Goal: Communication & Community: Answer question/provide support

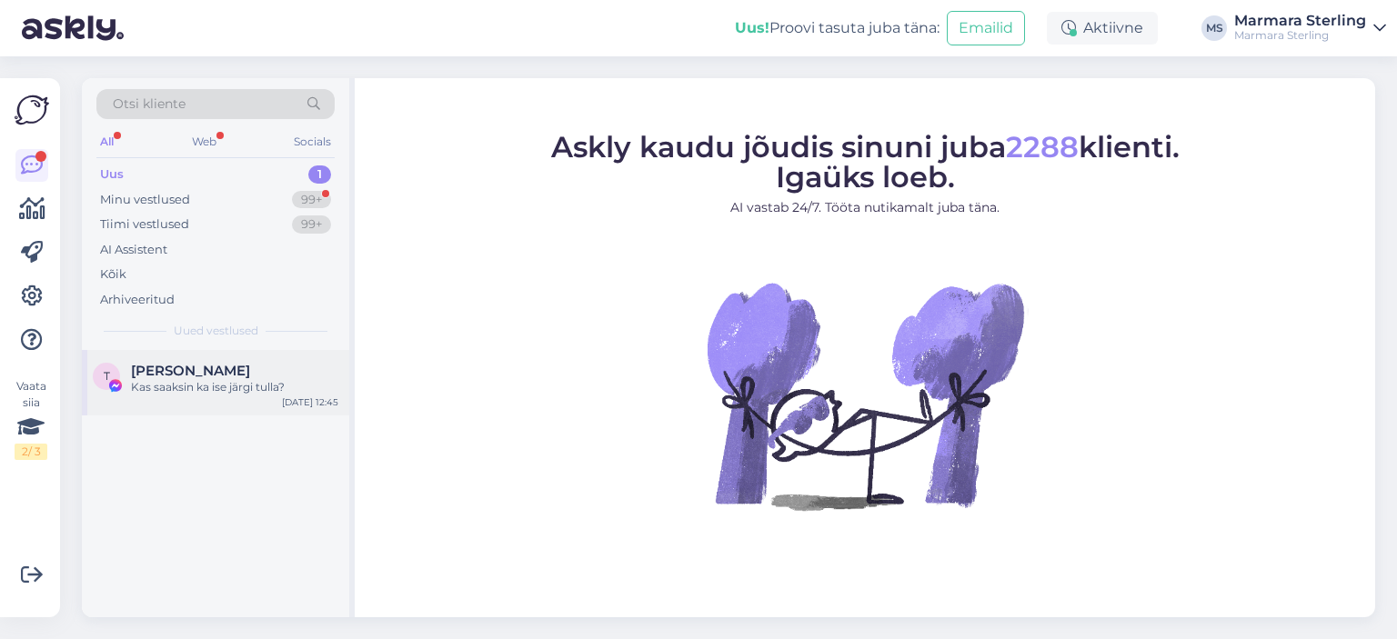
click at [207, 398] on div "T Tambet [PERSON_NAME] Kas saaksin ka ise järgi tulla? [DATE] 12:45" at bounding box center [215, 382] width 267 height 65
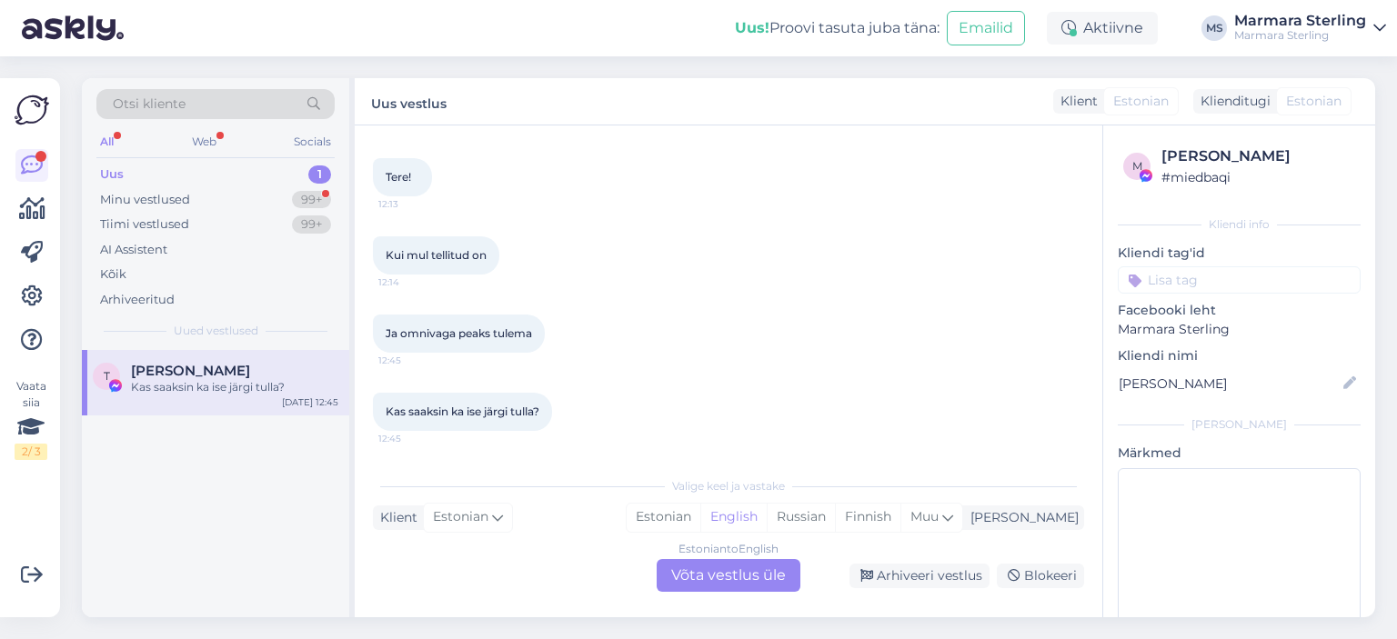
scroll to position [1321, 0]
click at [720, 574] on div "Estonian to English Võta vestlus üle" at bounding box center [728, 575] width 144 height 33
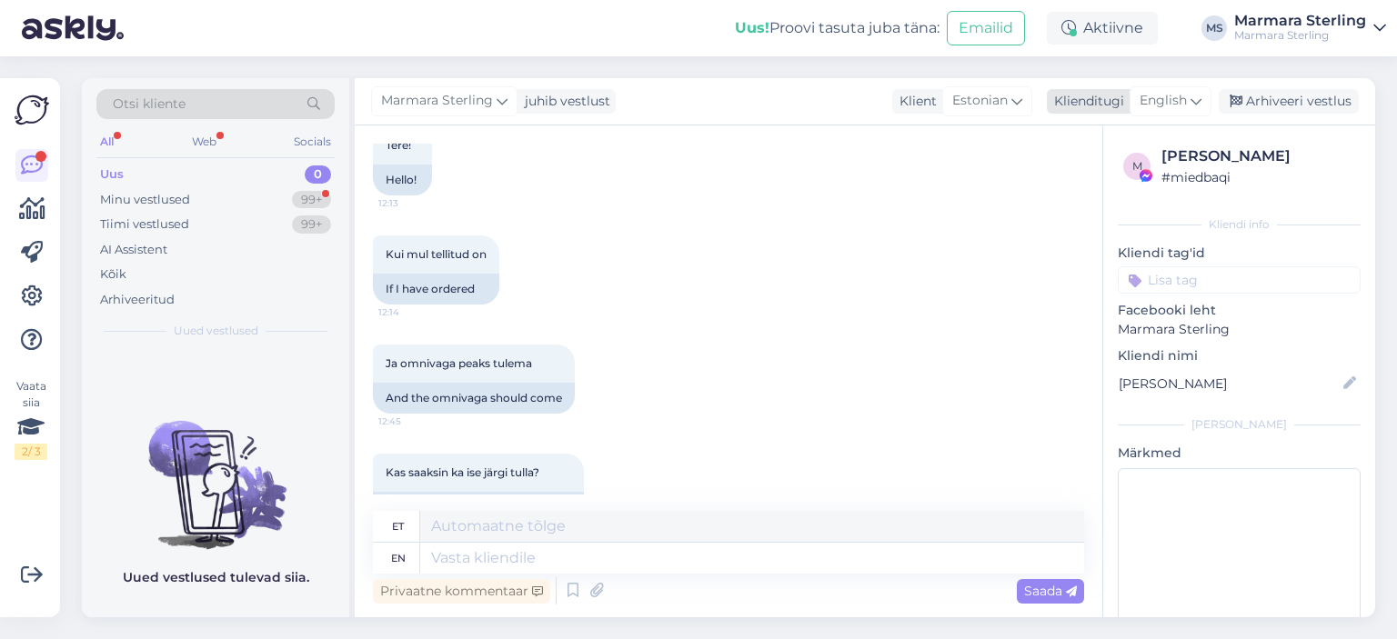
click at [1171, 101] on span "English" at bounding box center [1162, 101] width 47 height 20
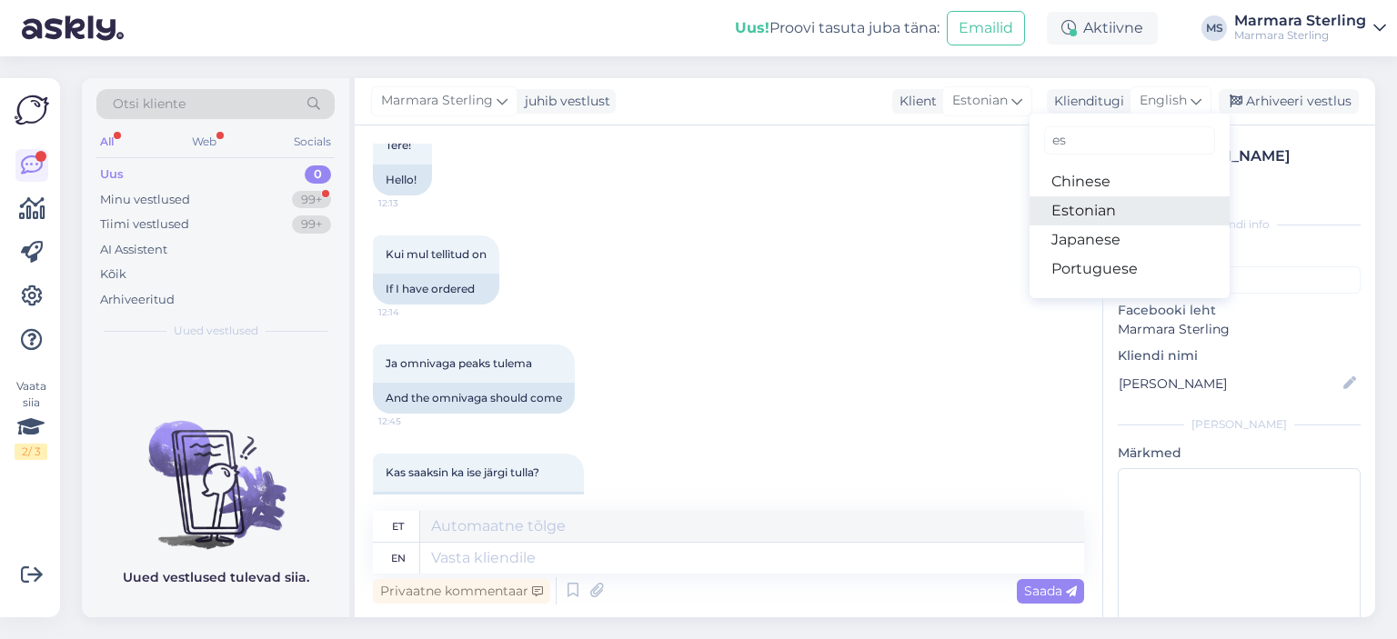
type input "es"
click at [1099, 216] on link "Estonian" at bounding box center [1129, 210] width 200 height 29
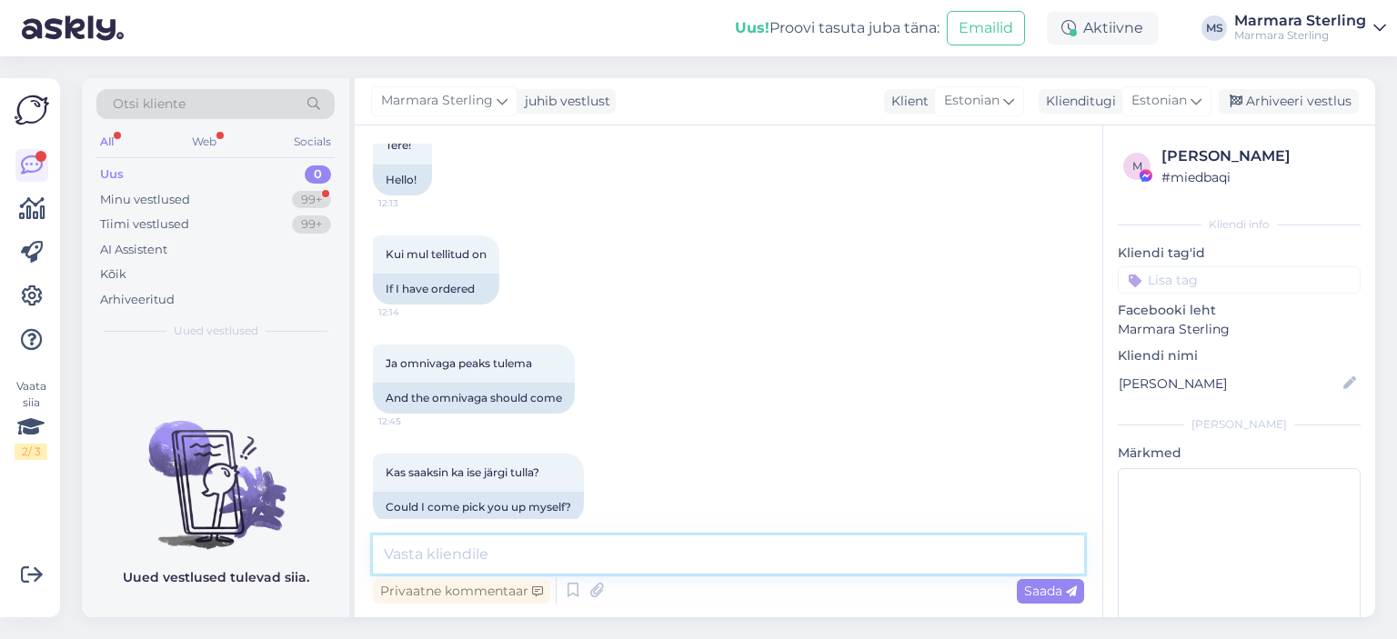
click at [532, 553] on textarea at bounding box center [728, 555] width 711 height 38
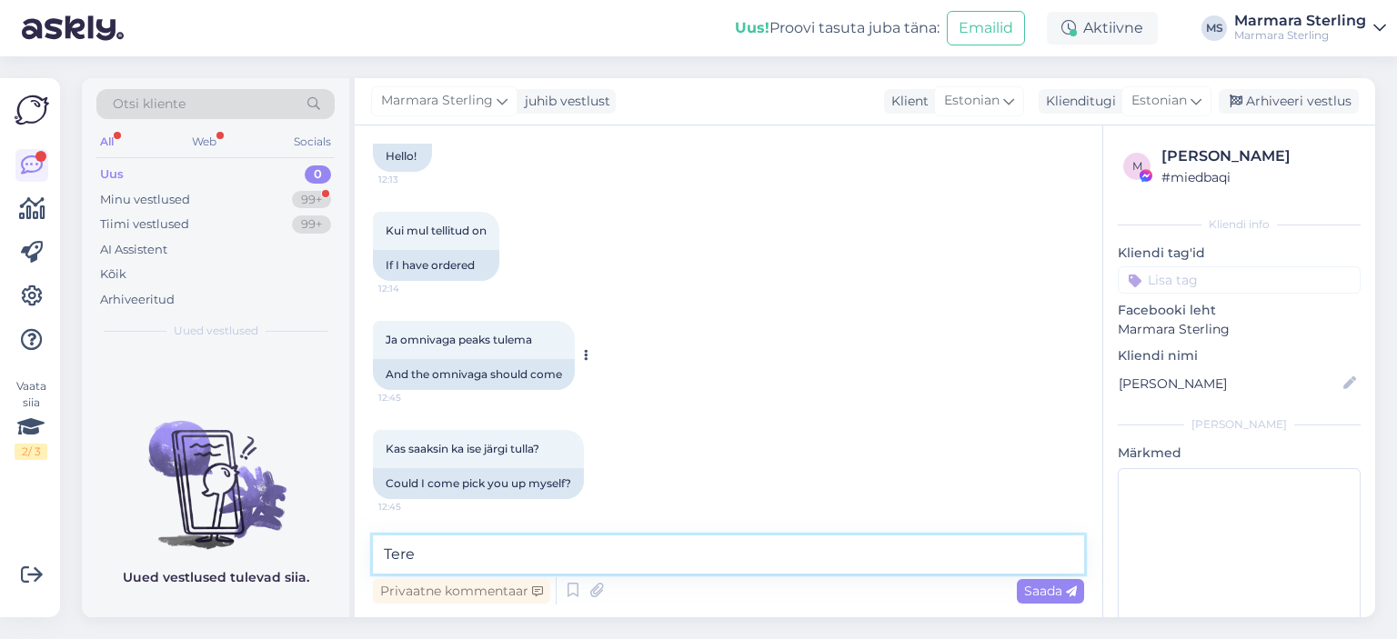
type textarea "Tere!"
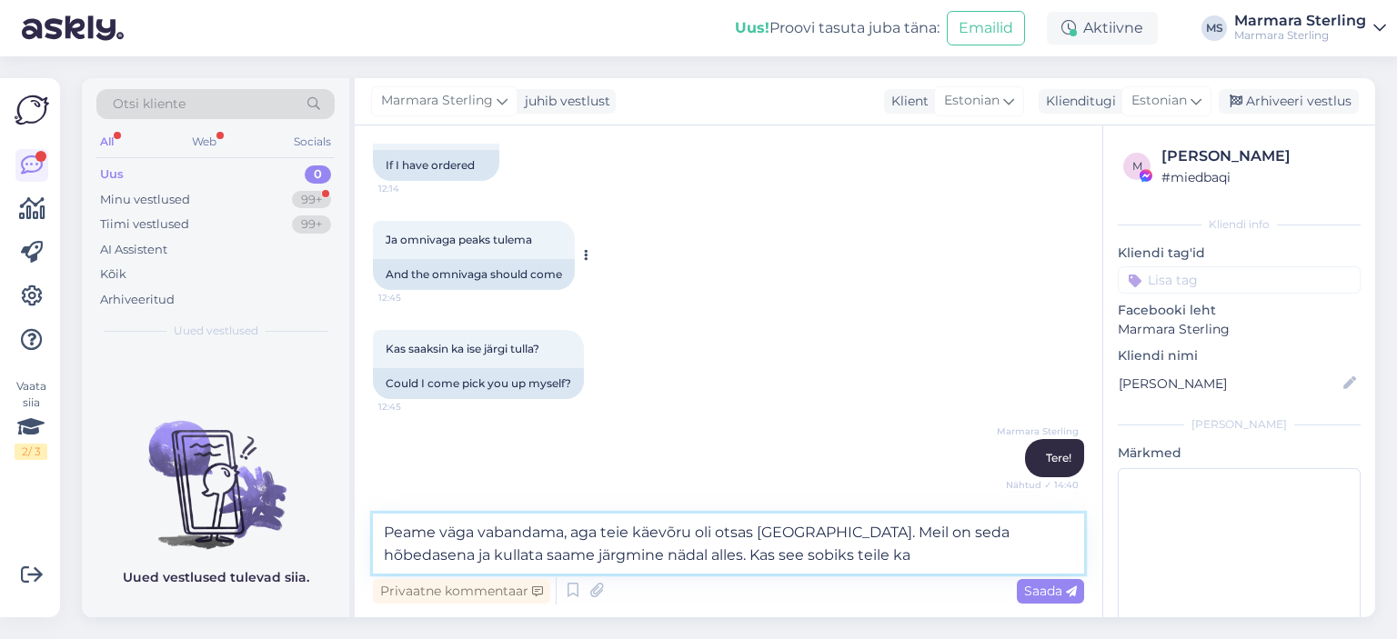
type textarea "Peame väga vabandama, aga teie käevõru oli otsas [GEOGRAPHIC_DATA]. Meil on sed…"
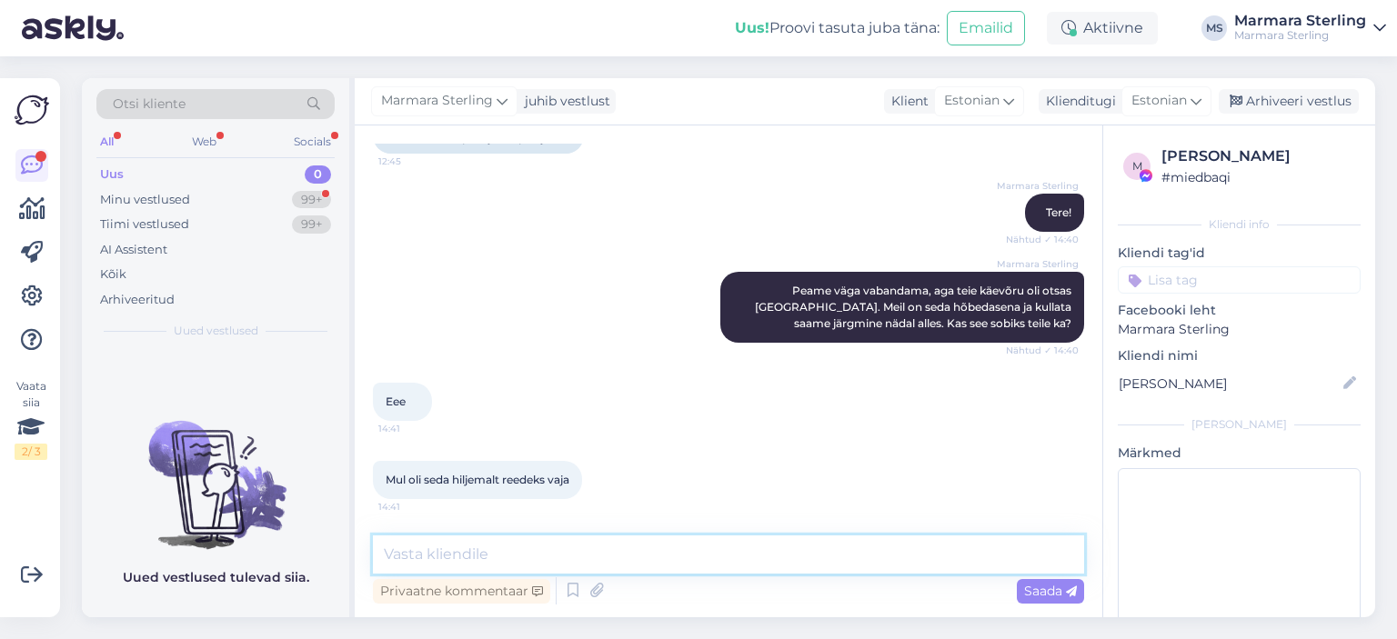
scroll to position [1909, 0]
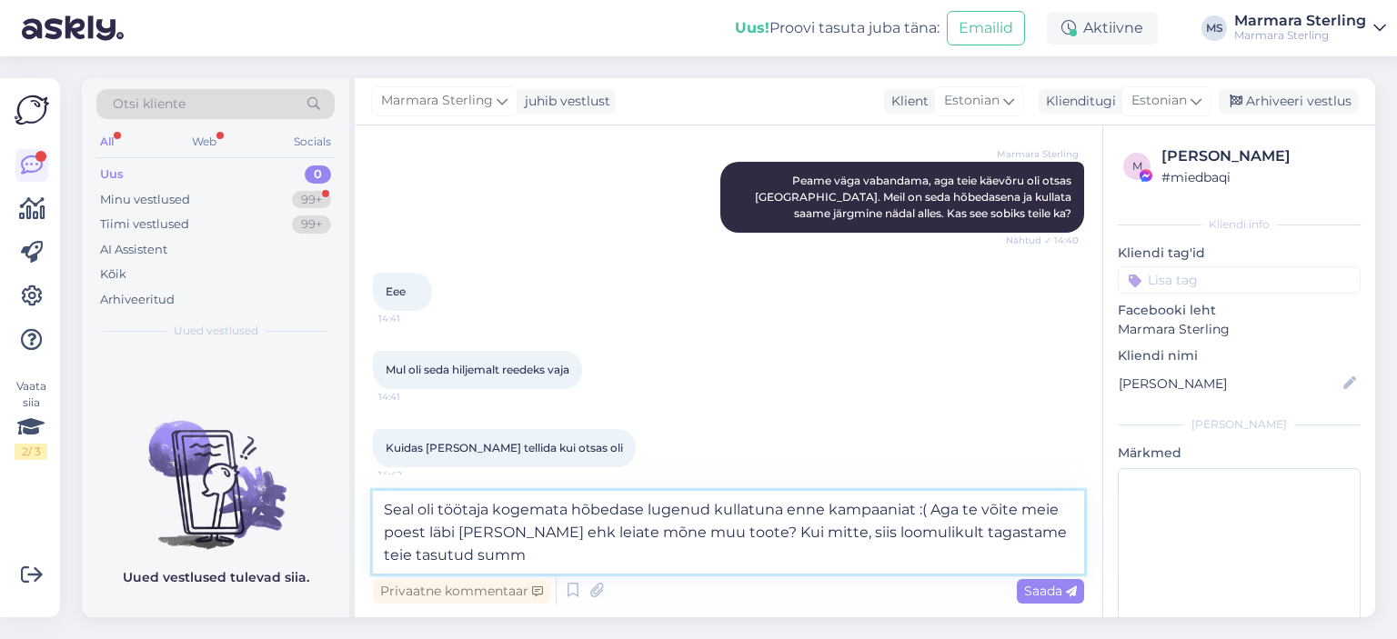
type textarea "Seal oli töötaja kogemata hõbedase lugenud kullatuna enne kampaaniat :( Aga te …"
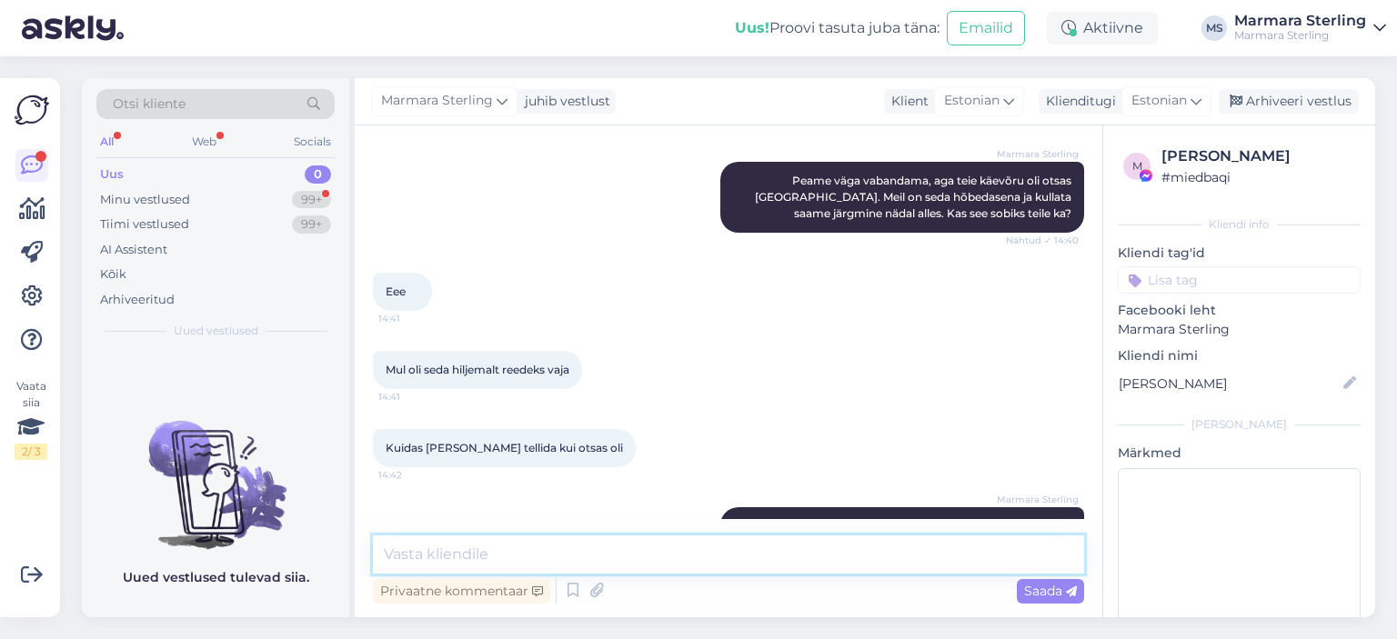
scroll to position [2037, 0]
